Goal: Task Accomplishment & Management: Use online tool/utility

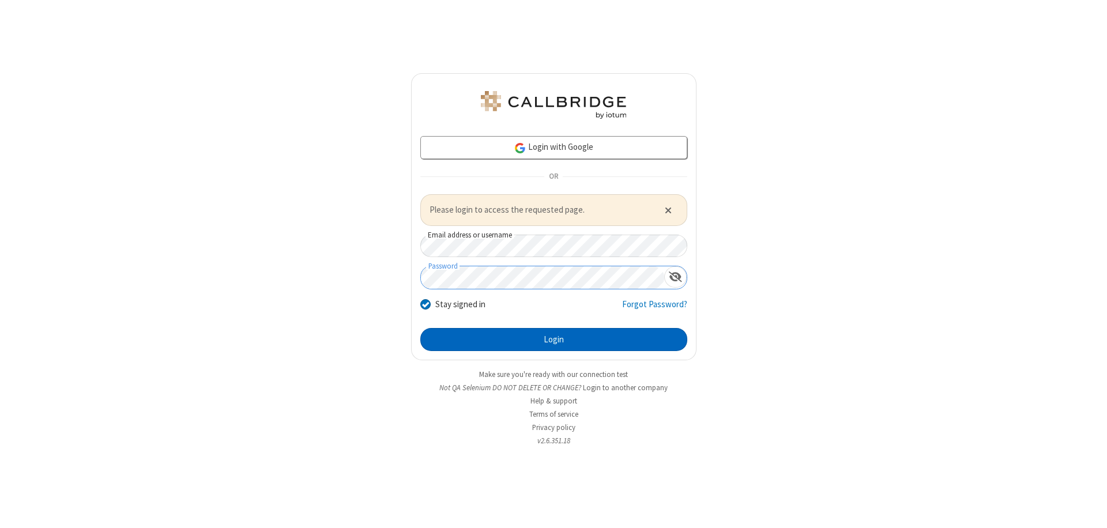
click at [554, 339] on button "Login" at bounding box center [553, 339] width 267 height 23
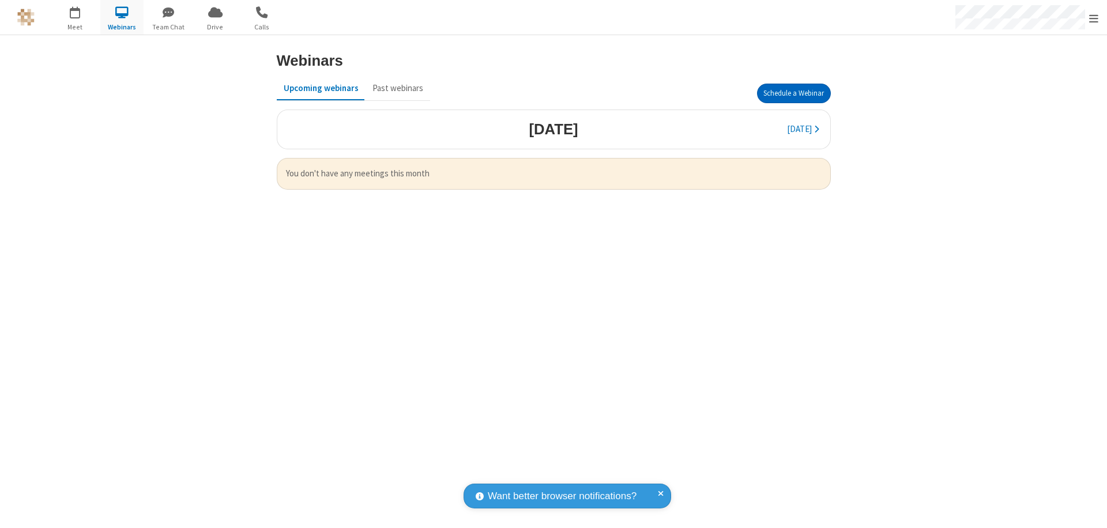
click at [794, 93] on button "Schedule a Webinar" at bounding box center [794, 94] width 74 height 20
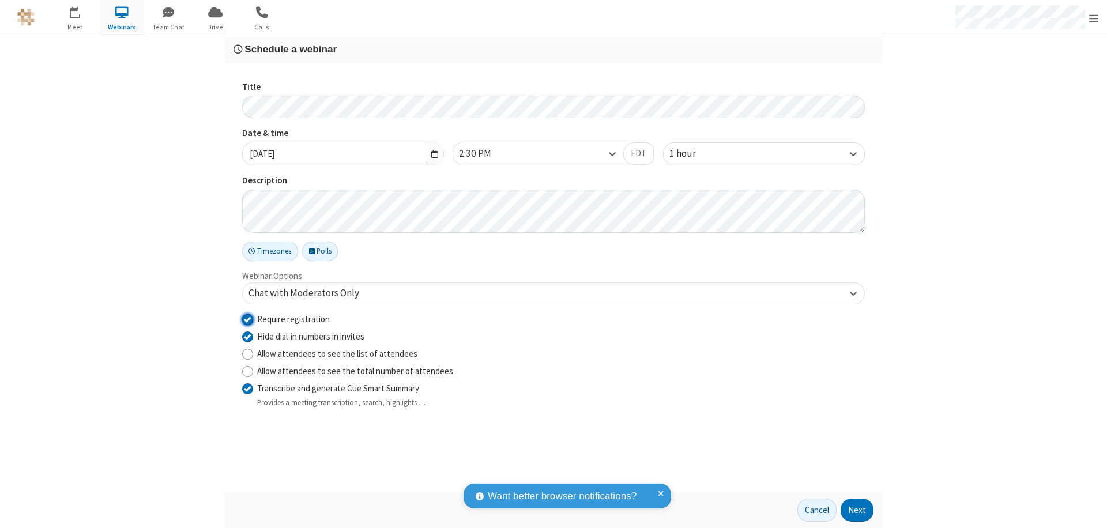
click at [247, 319] on input "Require registration" at bounding box center [247, 319] width 11 height 12
checkbox input "false"
click at [858, 510] on button "Next" at bounding box center [857, 510] width 33 height 23
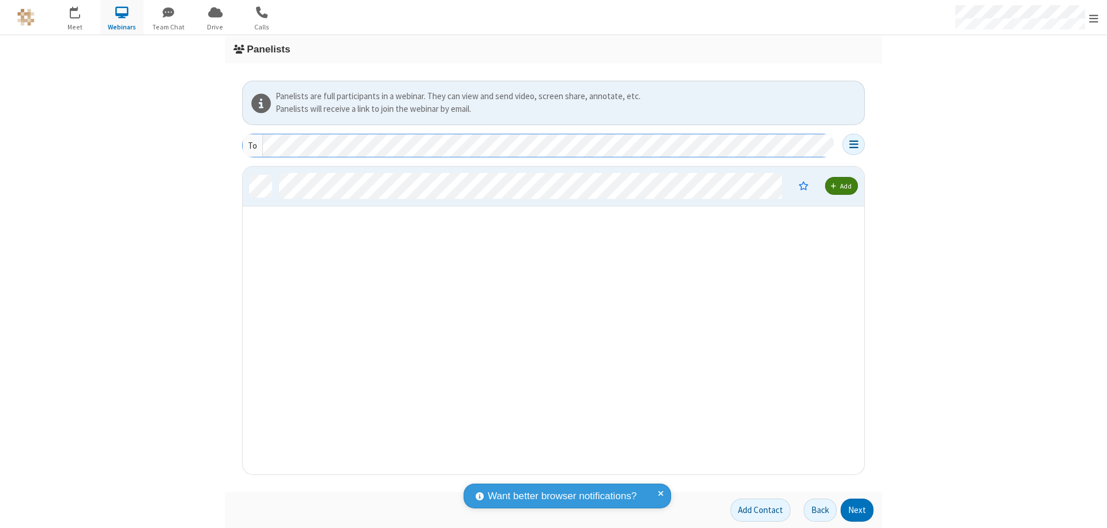
scroll to position [299, 613]
click at [858, 510] on button "Next" at bounding box center [857, 510] width 33 height 23
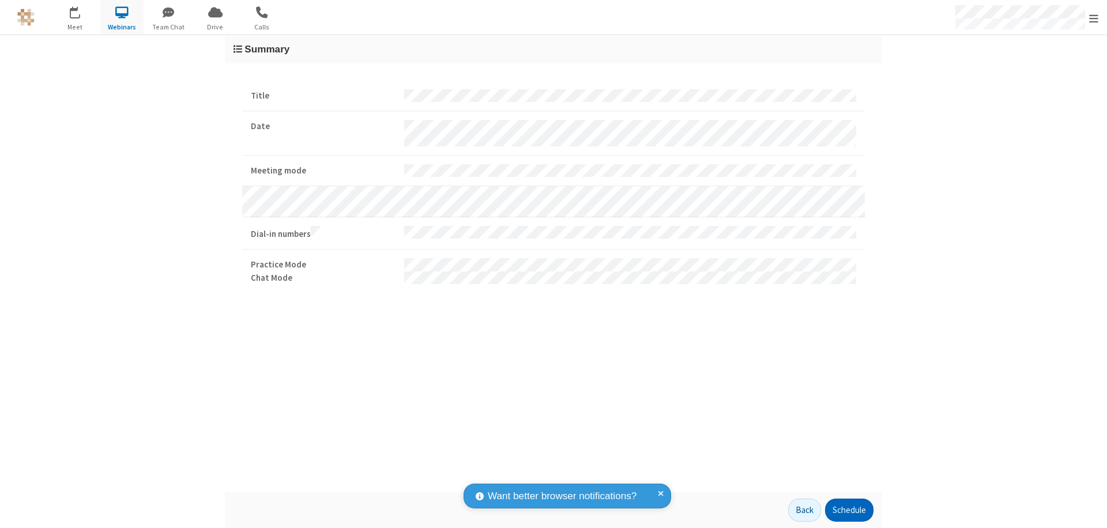
click at [849, 510] on button "Schedule" at bounding box center [849, 510] width 48 height 23
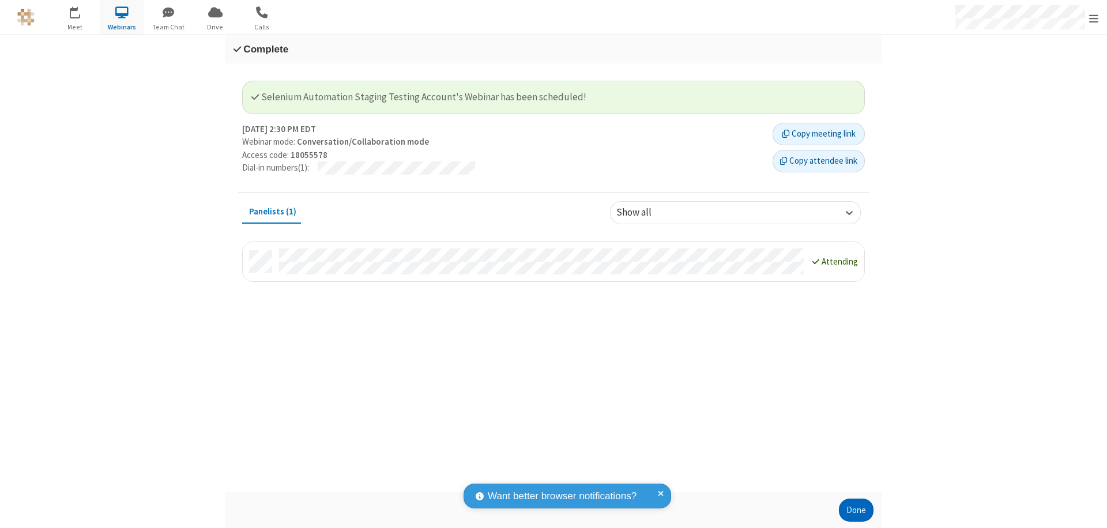
click at [856, 510] on button "Done" at bounding box center [856, 510] width 35 height 23
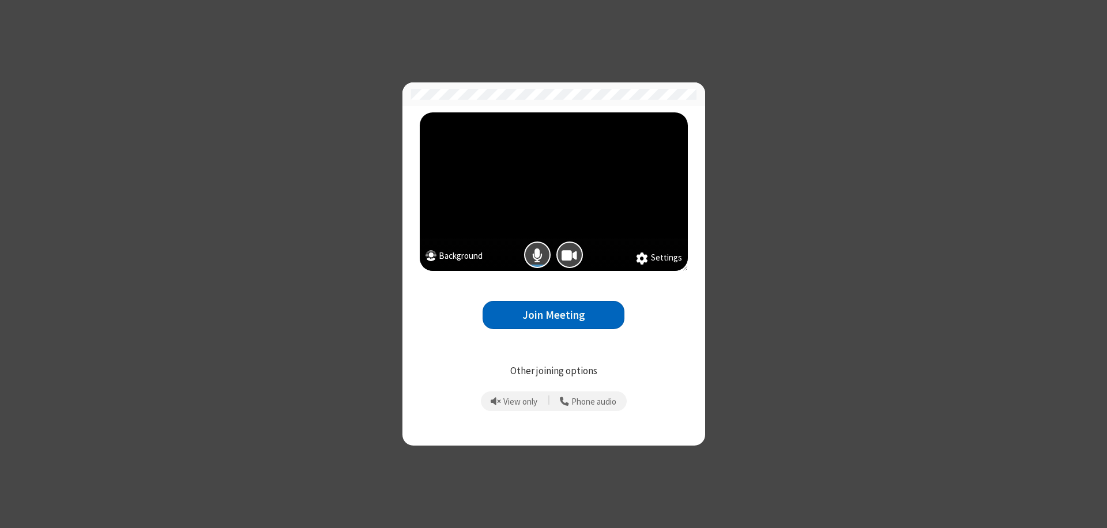
click at [554, 315] on button "Join Meeting" at bounding box center [554, 315] width 142 height 28
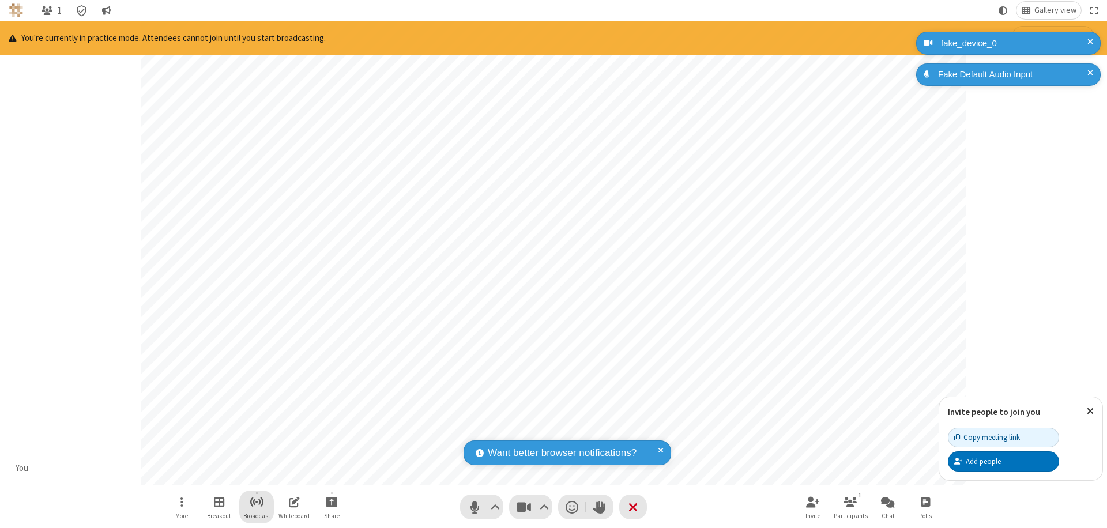
click at [256, 502] on span "Start broadcast" at bounding box center [257, 502] width 14 height 14
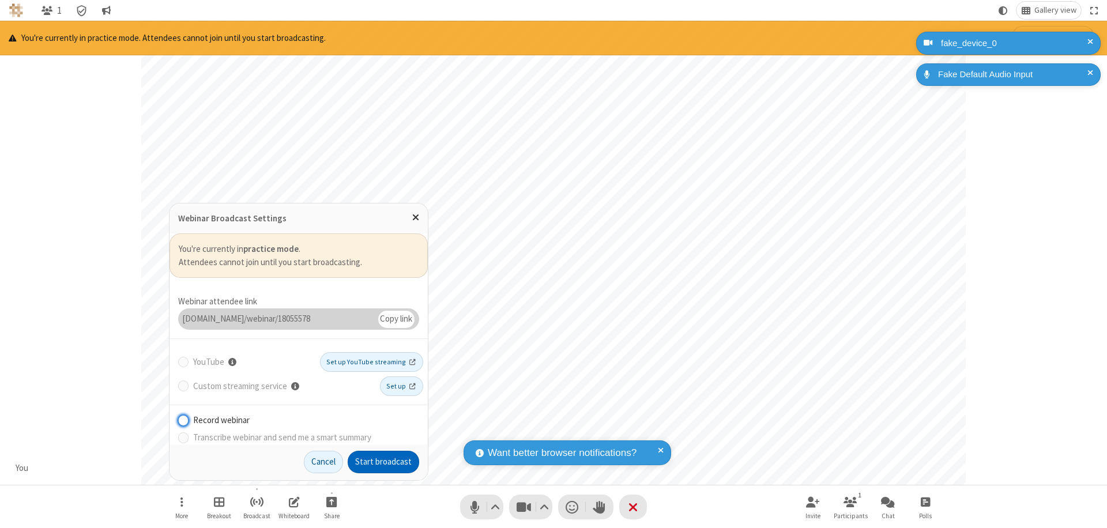
click at [383, 462] on button "Start broadcast" at bounding box center [384, 462] width 72 height 23
